Goal: Find specific page/section: Find specific page/section

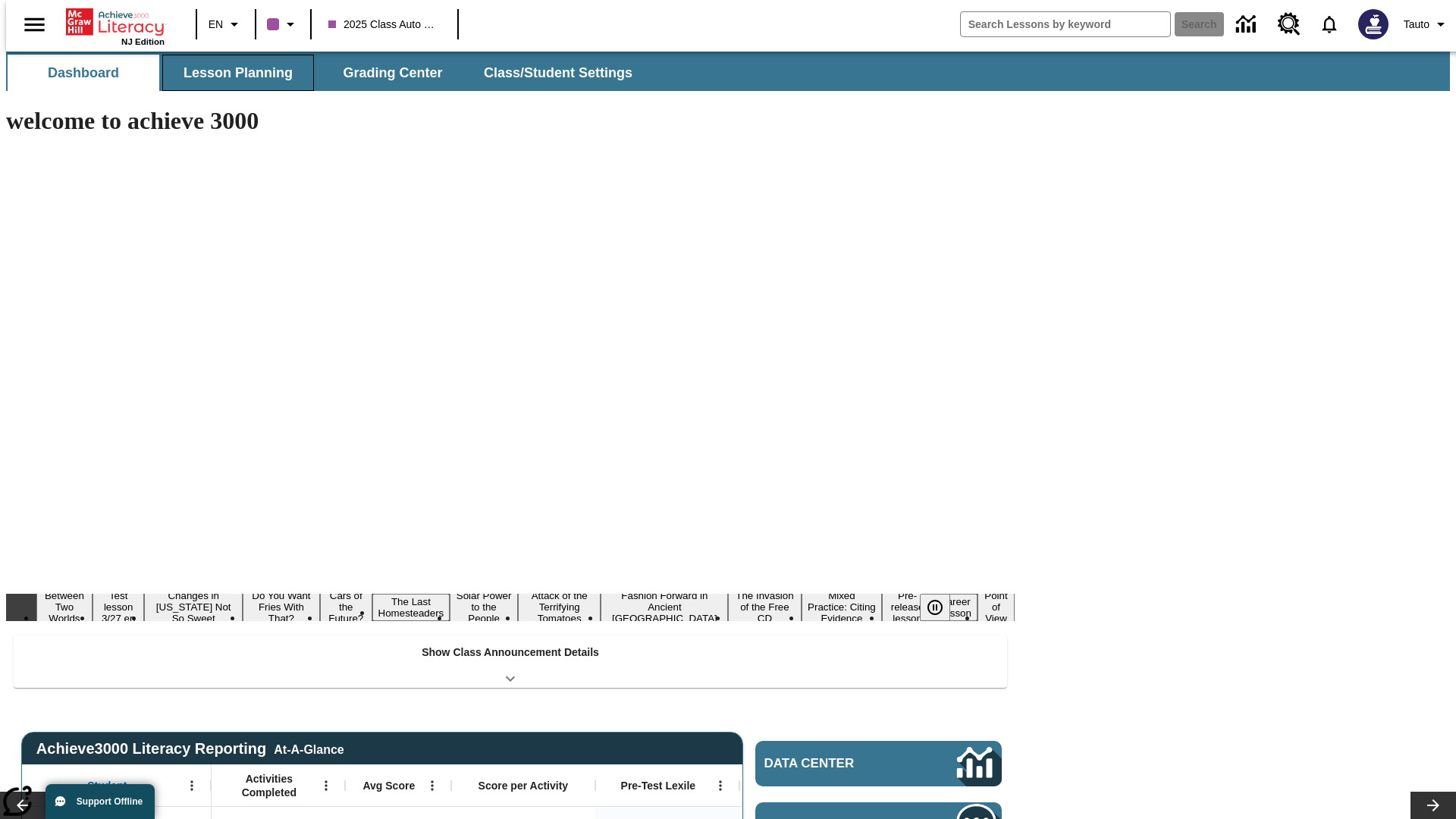
click at [232, 72] on span "Lesson Planning" at bounding box center [238, 73] width 109 height 18
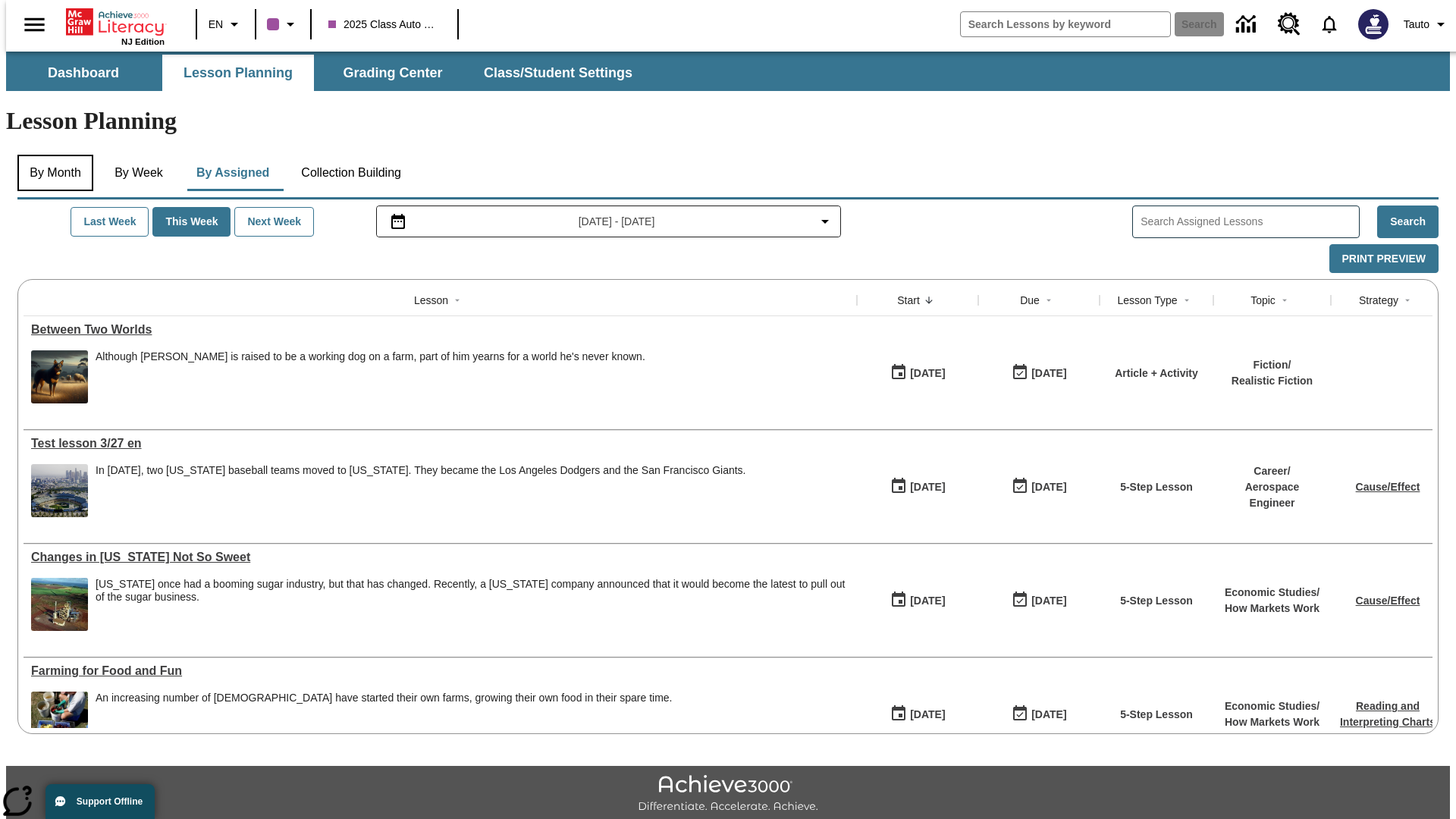
click at [51, 154] on button "By Month" at bounding box center [56, 172] width 76 height 36
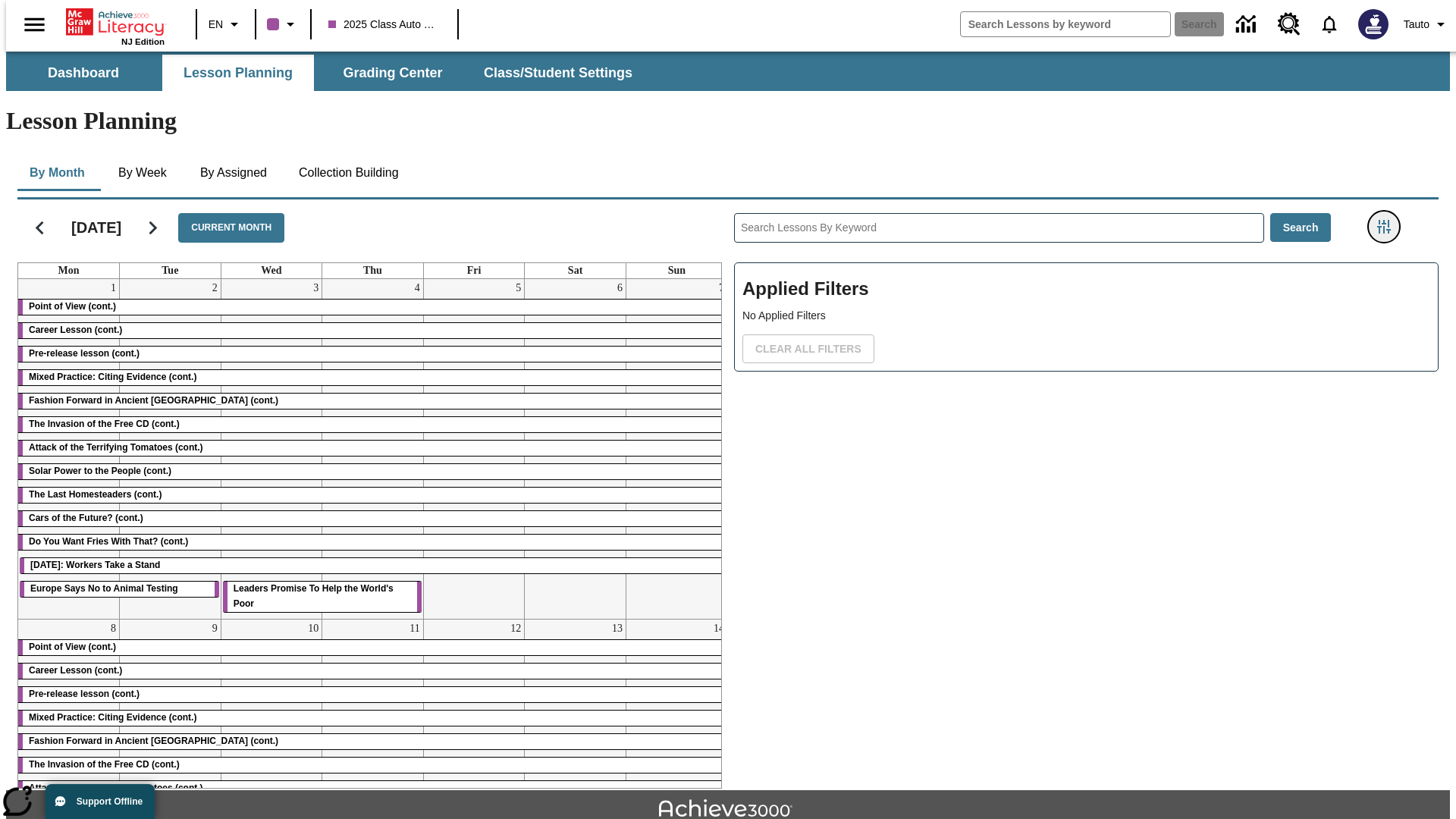
click at [1388, 220] on icon "Filters Side menu" at bounding box center [1384, 226] width 14 height 14
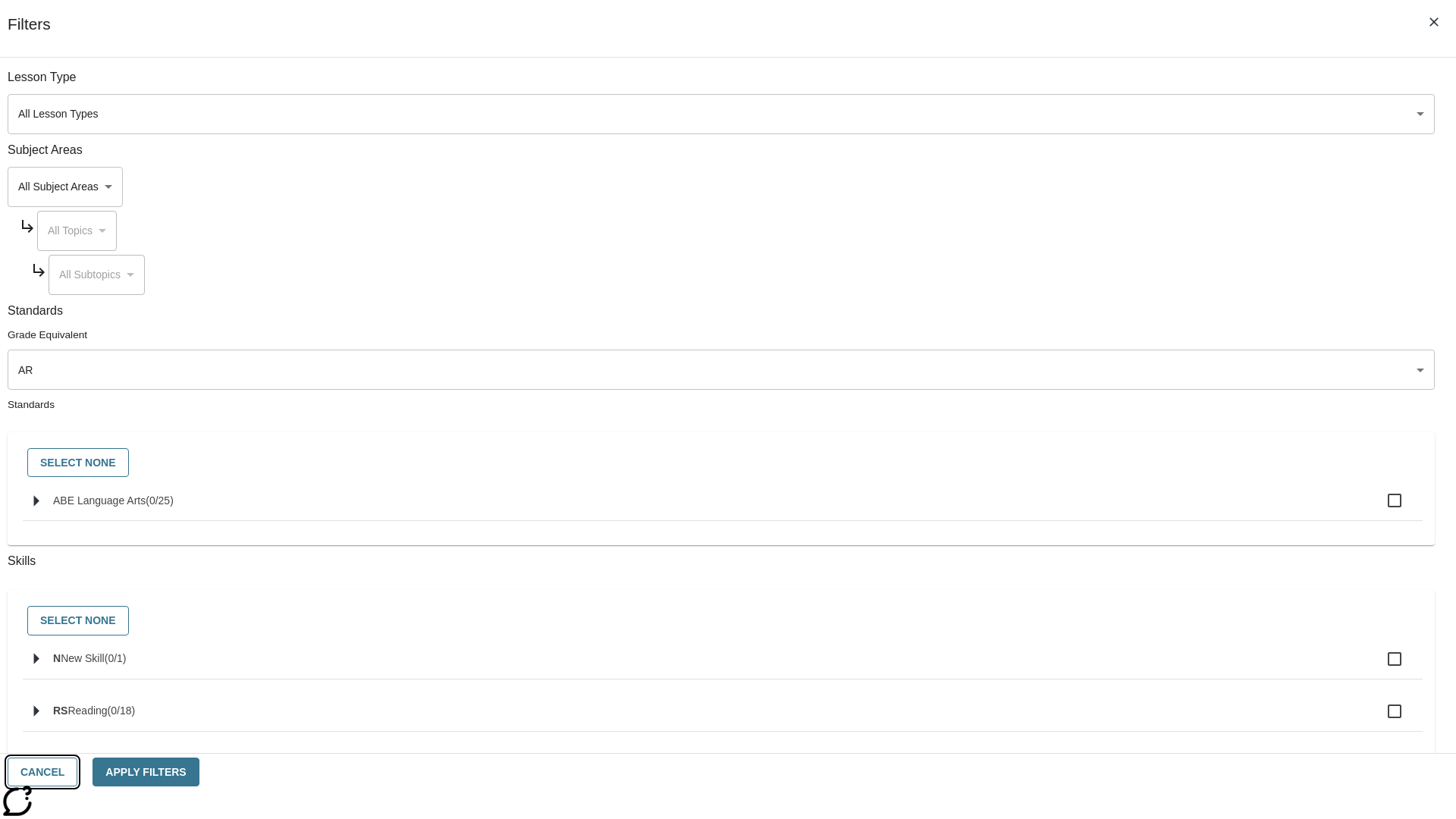
click at [77, 772] on button "Cancel" at bounding box center [42, 772] width 70 height 30
click at [109, 20] on icon "Home" at bounding box center [116, 22] width 101 height 31
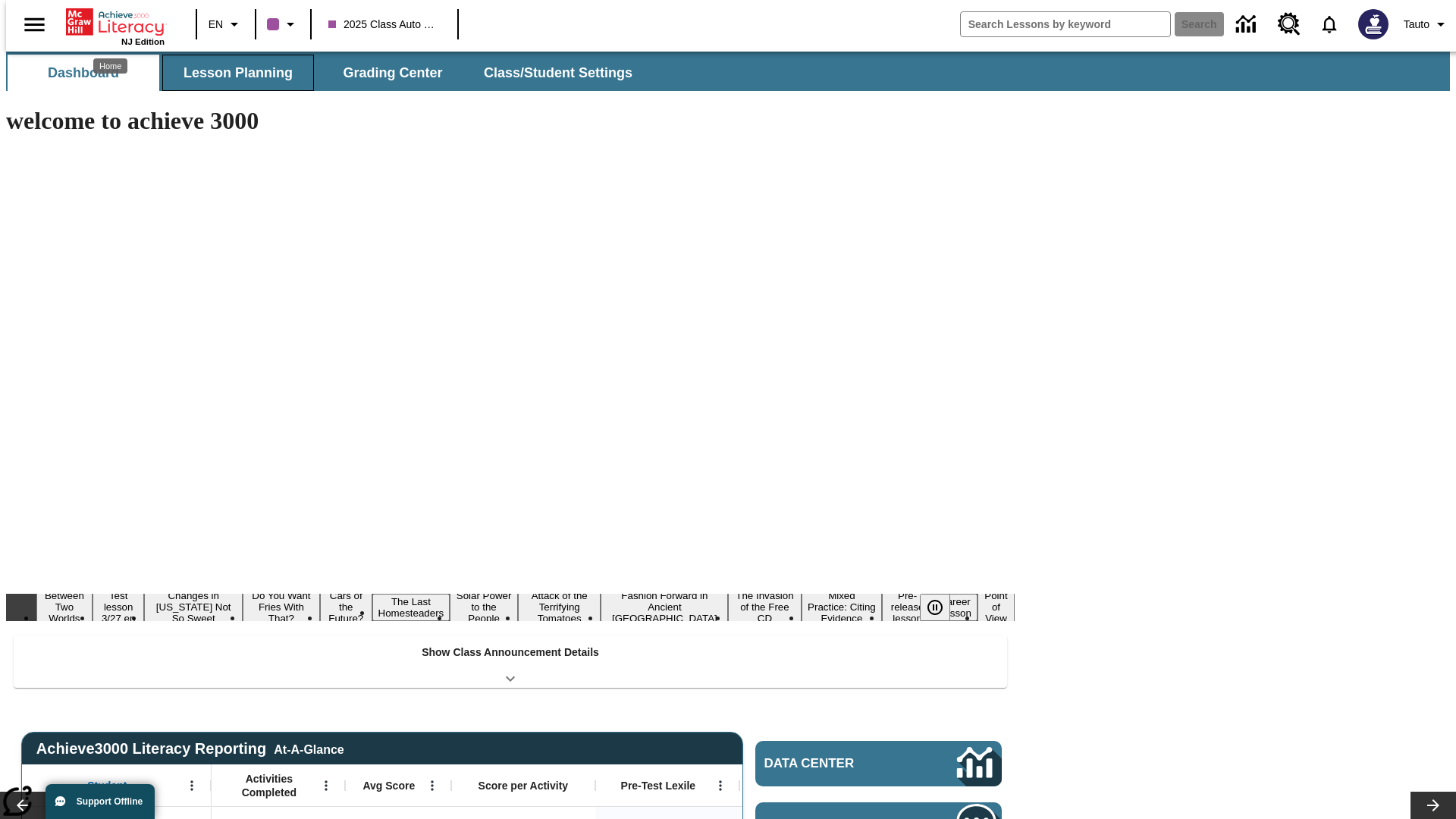
click at [232, 72] on span "Lesson Planning" at bounding box center [238, 73] width 109 height 18
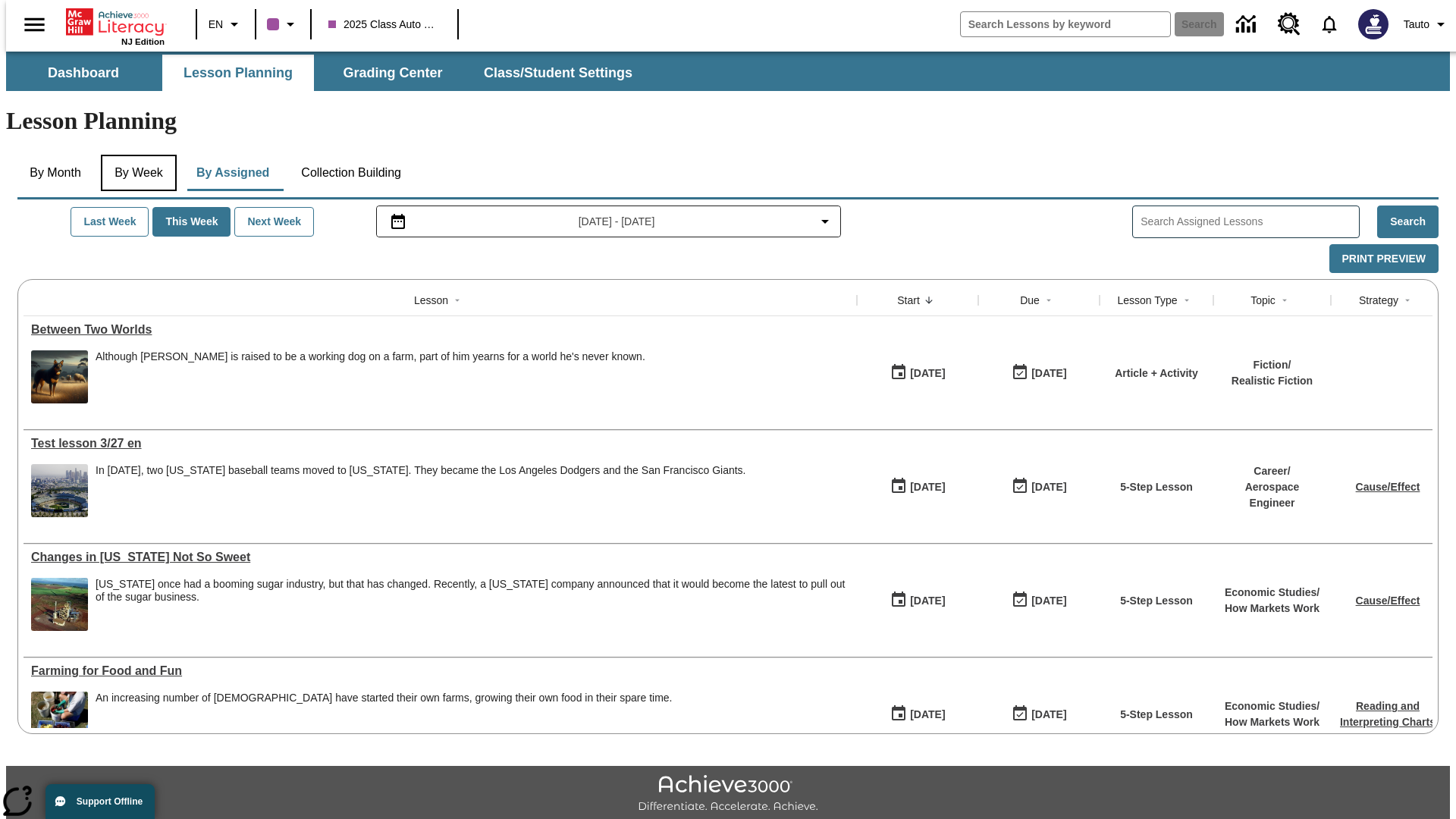
click at [136, 154] on button "By Week" at bounding box center [138, 172] width 76 height 36
